Goal: Check status: Check status

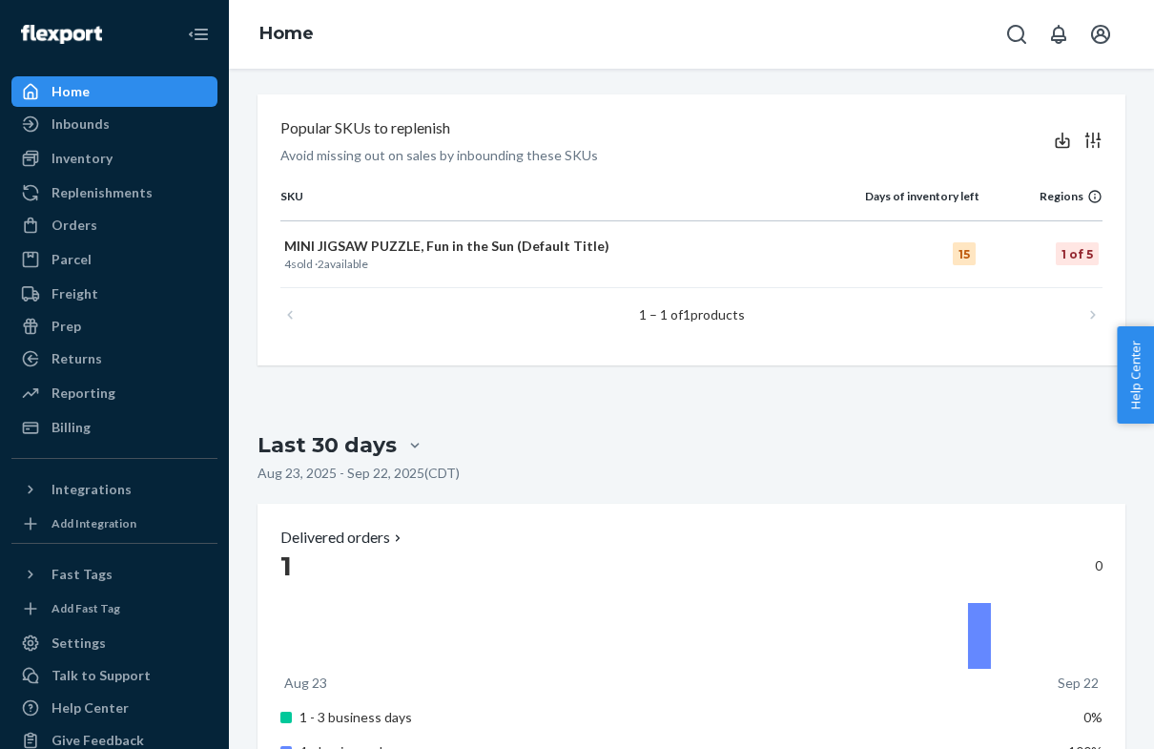
scroll to position [867, 0]
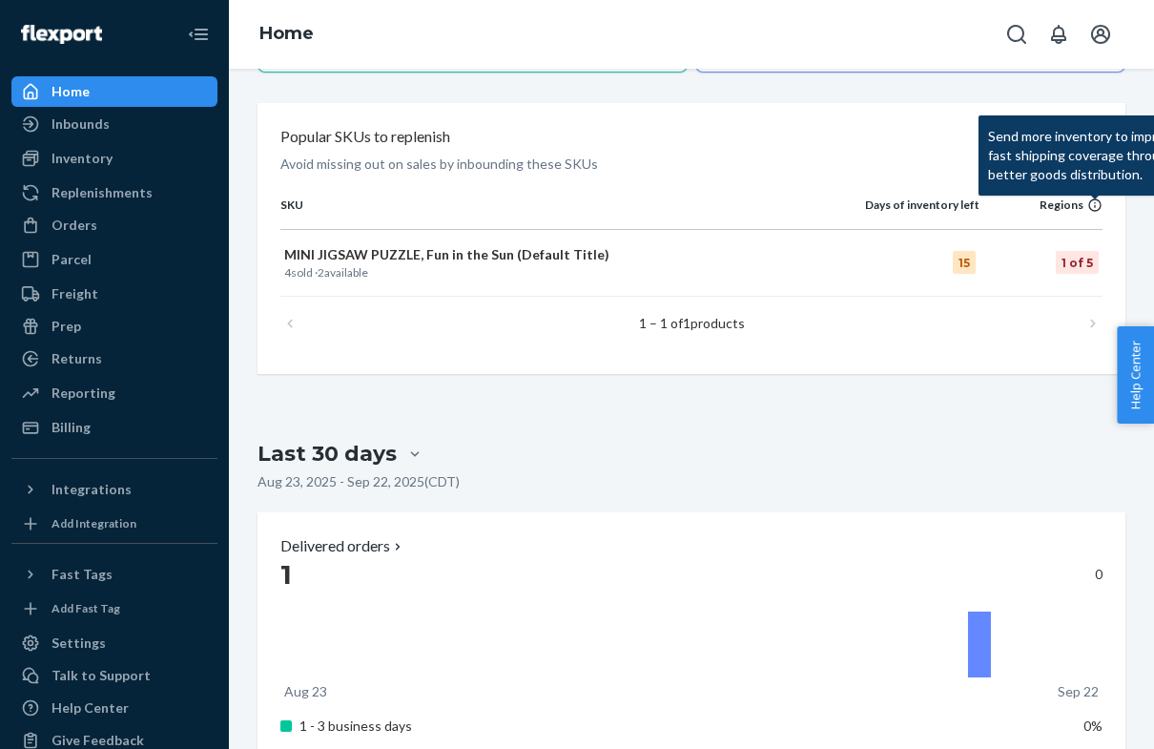
click at [1092, 206] on icon at bounding box center [1094, 204] width 12 height 12
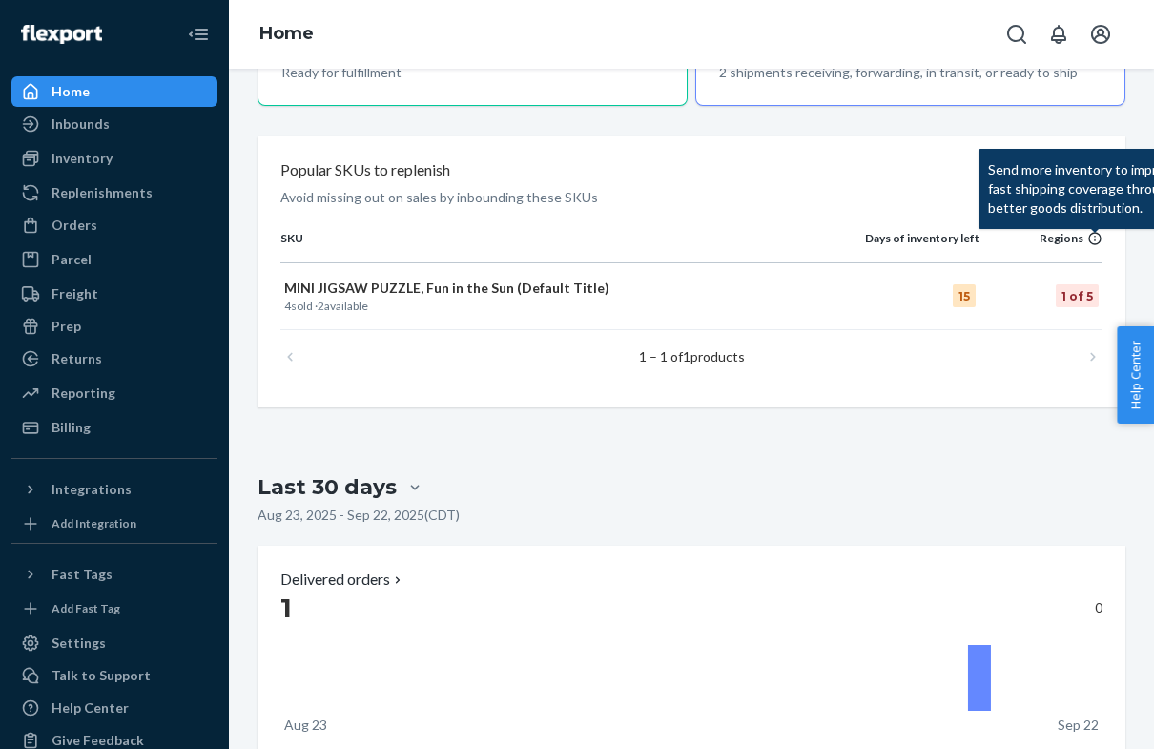
scroll to position [835, 0]
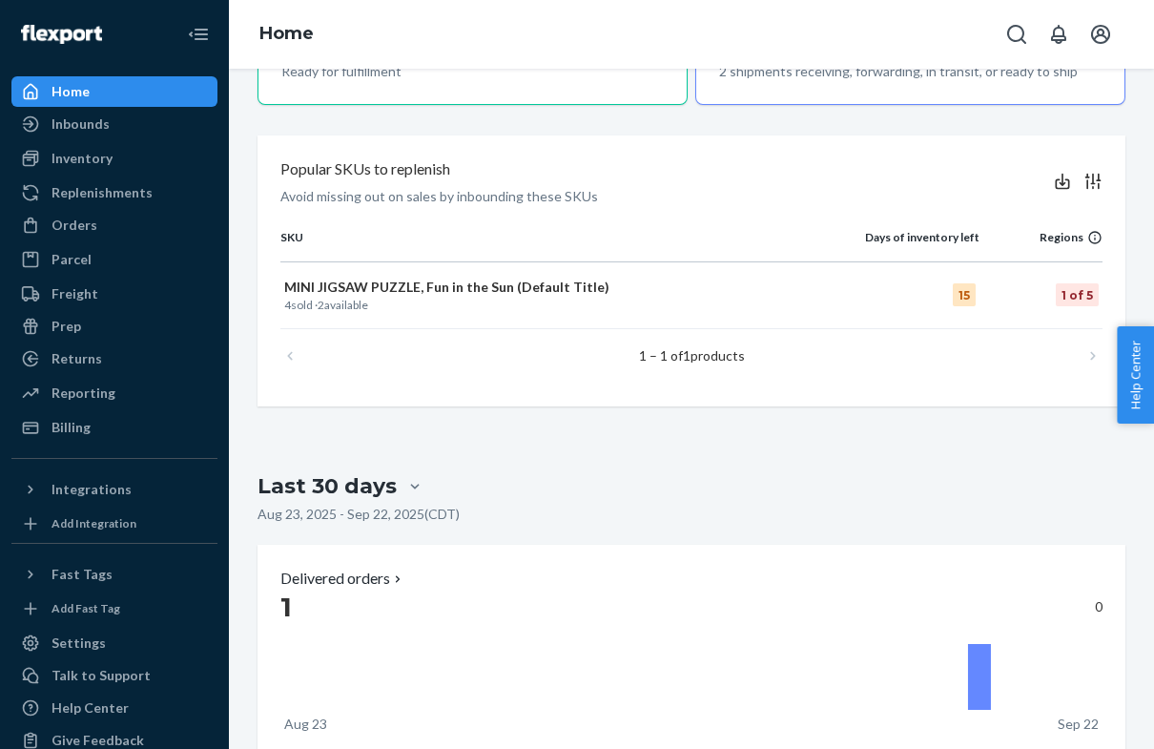
click at [303, 300] on p "4 sold · 2 available" at bounding box center [547, 305] width 527 height 16
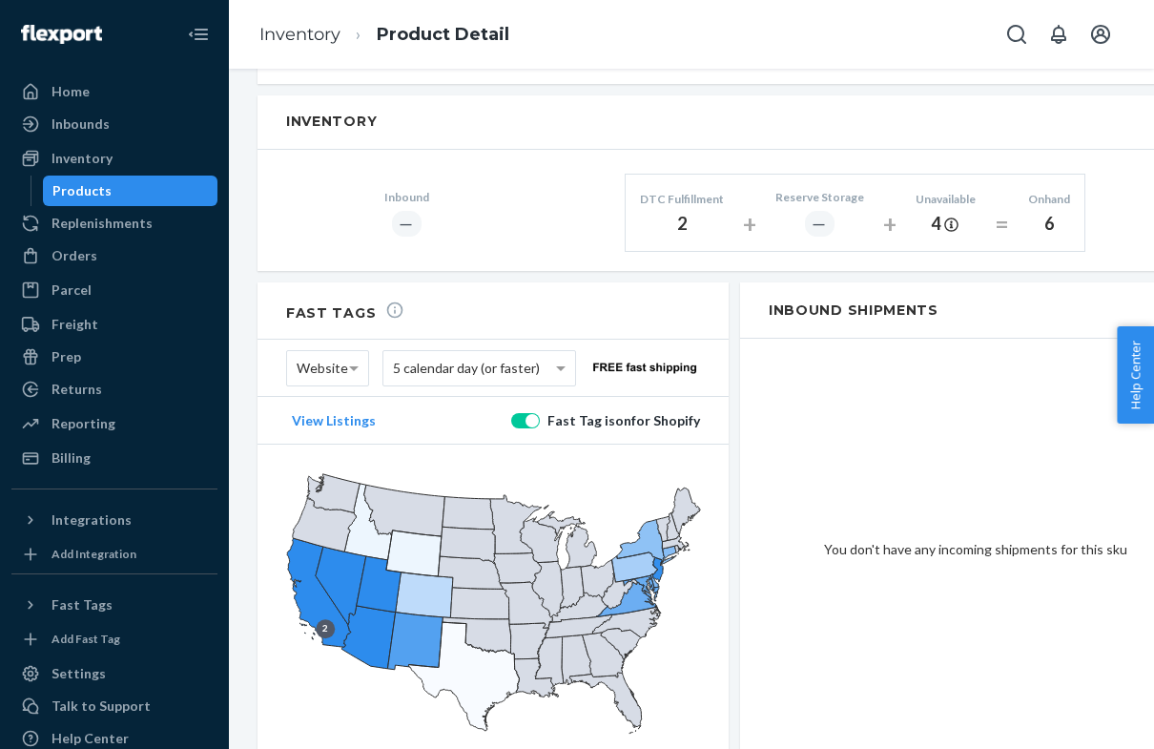
scroll to position [933, 0]
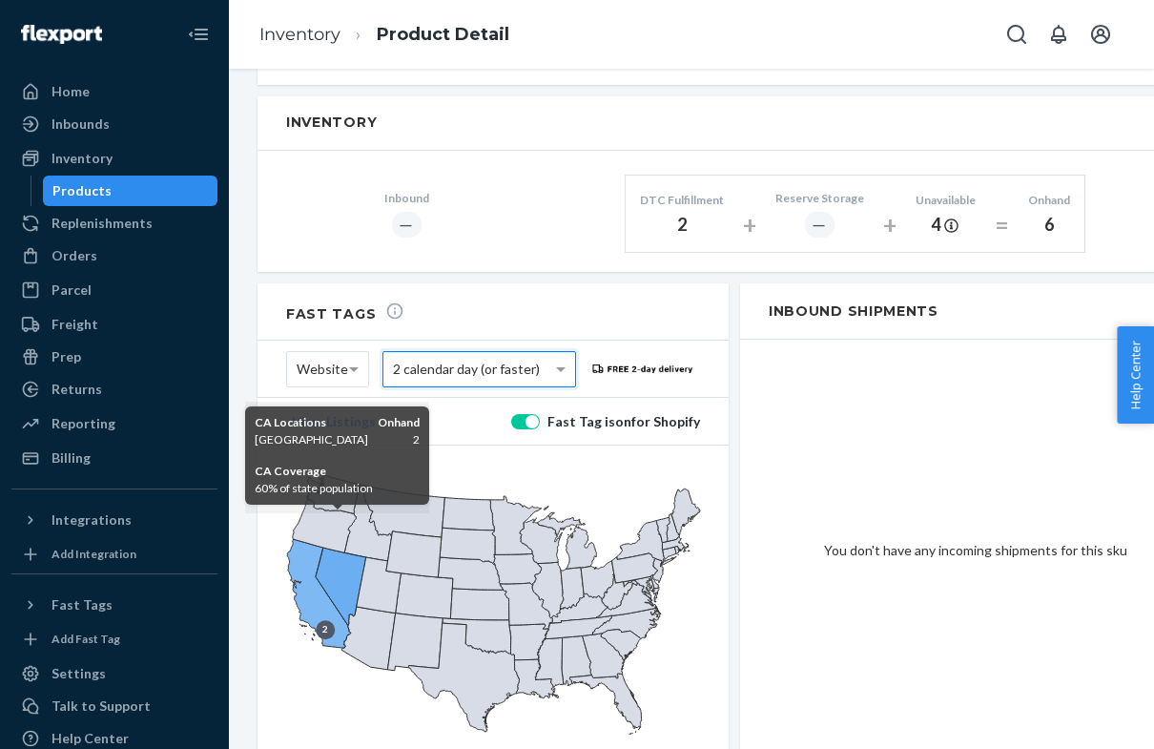
click at [305, 549] on icon at bounding box center [319, 593] width 64 height 109
click at [296, 557] on icon at bounding box center [319, 593] width 64 height 109
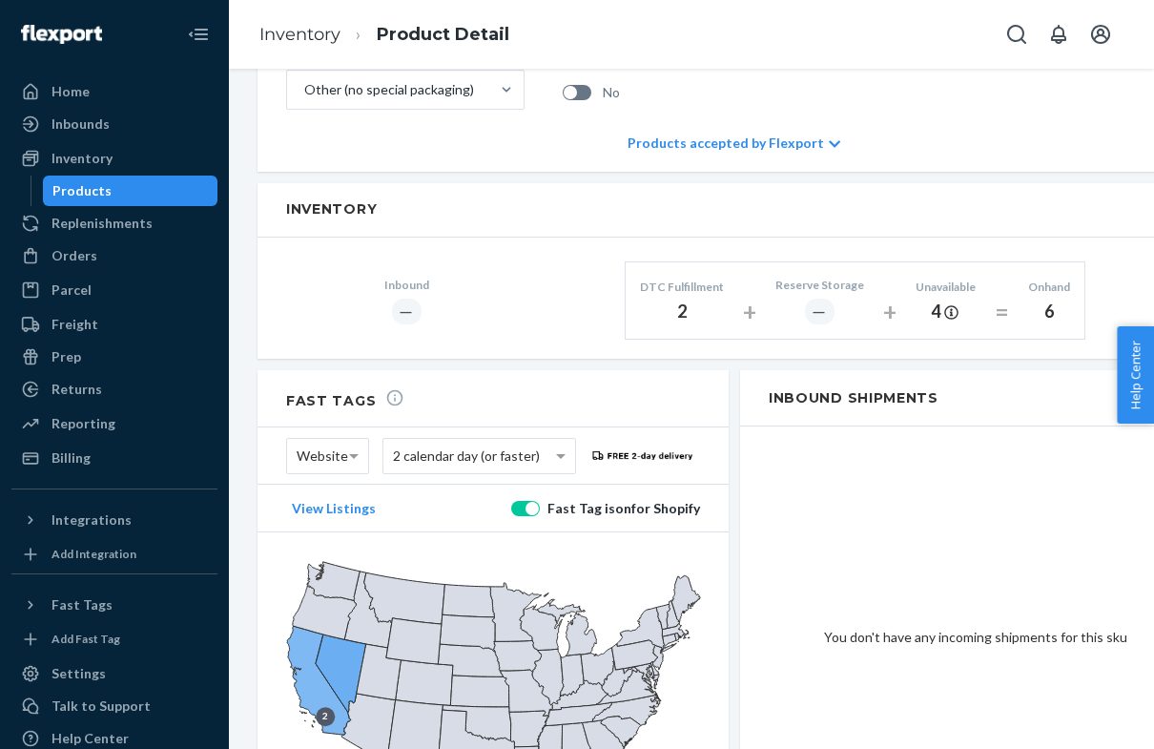
scroll to position [809, 0]
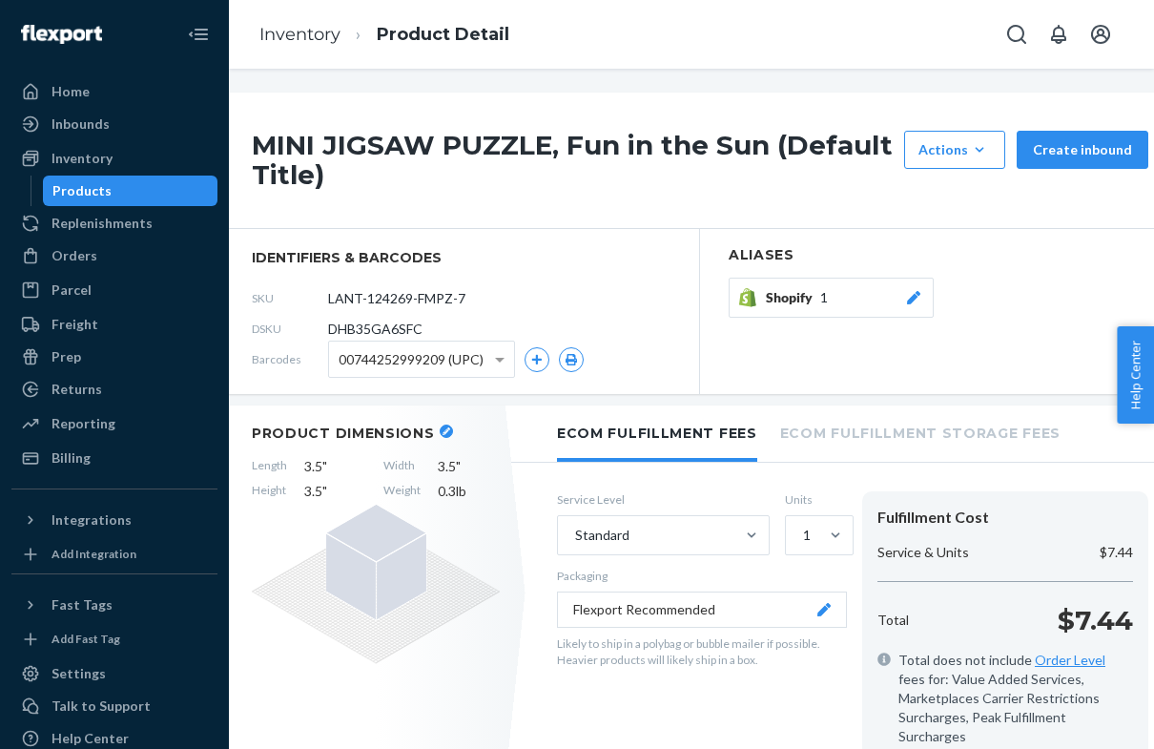
click at [64, 95] on div "Home" at bounding box center [71, 91] width 38 height 19
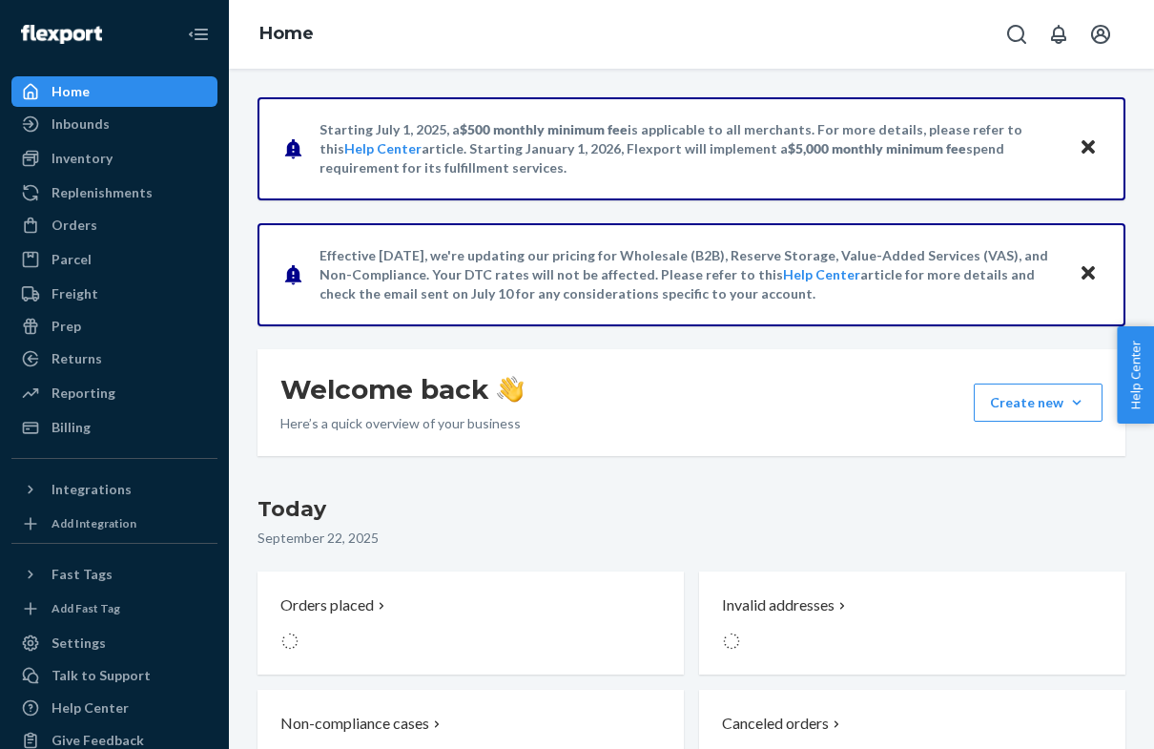
click at [57, 84] on div "Home" at bounding box center [71, 91] width 38 height 19
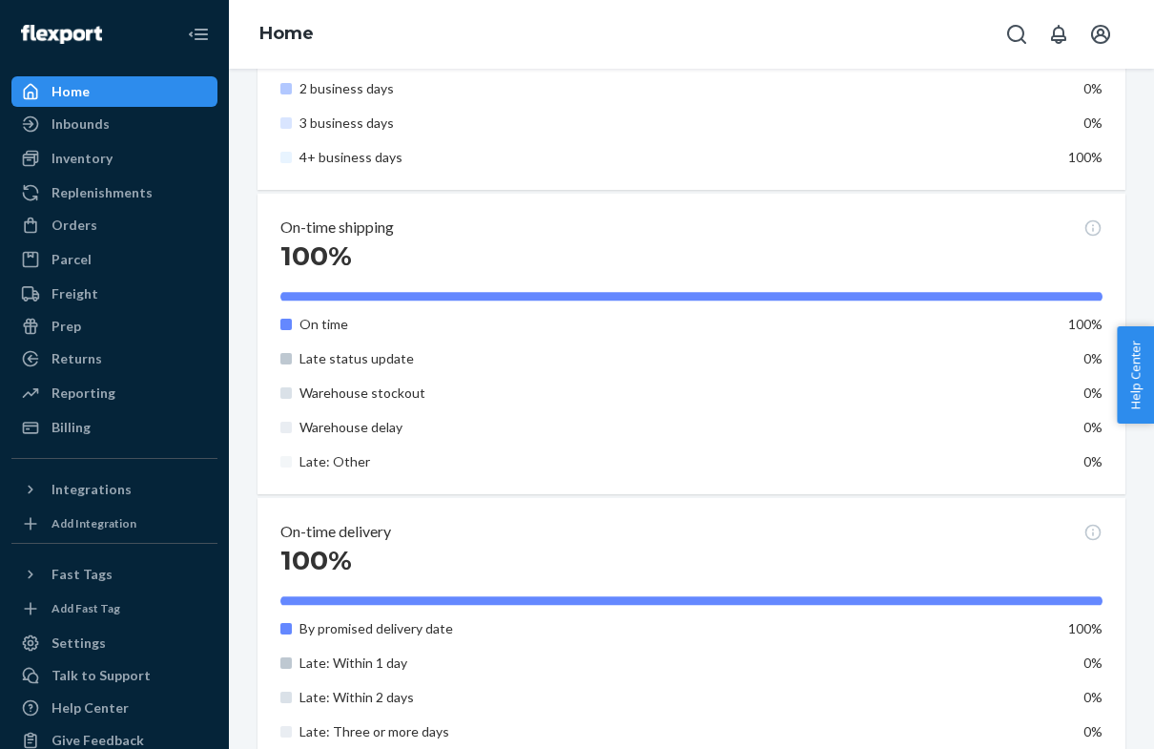
click at [48, 134] on div "Inbounds" at bounding box center [114, 124] width 202 height 27
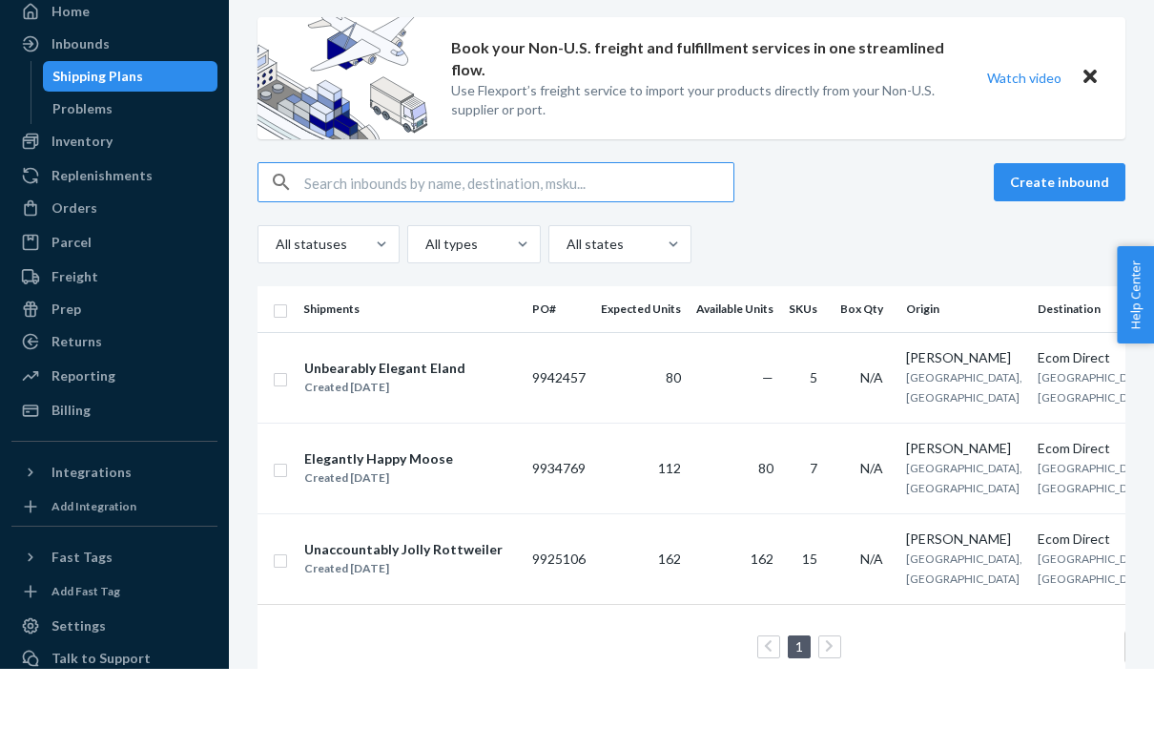
scroll to position [48, 0]
click at [1030, 503] on td "Ecom Direct [GEOGRAPHIC_DATA], [GEOGRAPHIC_DATA]" at bounding box center [1096, 548] width 132 height 91
